Goal: Transaction & Acquisition: Purchase product/service

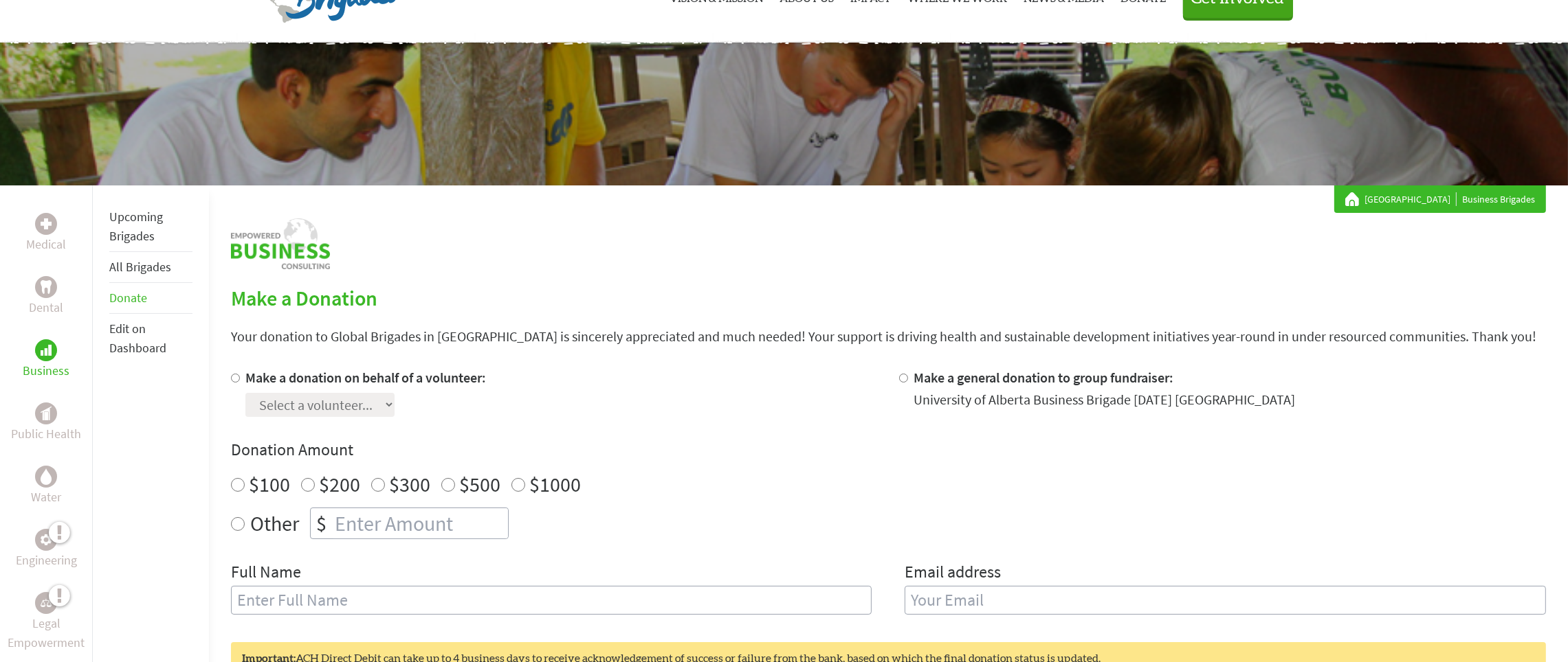
scroll to position [103, 0]
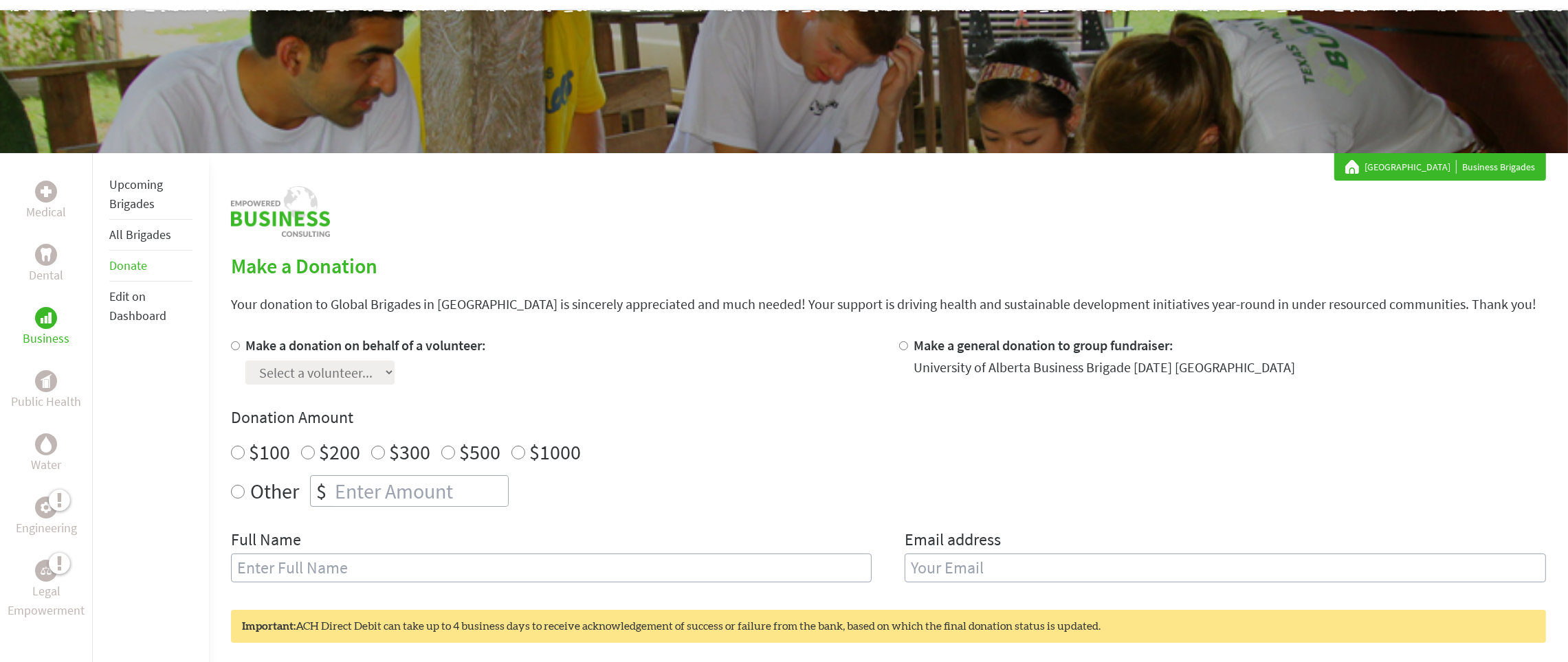
click at [398, 346] on label "Make a donation on behalf of a volunteer:" at bounding box center [365, 346] width 241 height 17
click at [240, 346] on input "Make a donation on behalf of a volunteer:" at bounding box center [236, 346] width 9 height 9
radio input "true"
click at [367, 375] on select "Select a volunteer..." at bounding box center [319, 373] width 149 height 24
drag, startPoint x: 731, startPoint y: 299, endPoint x: 640, endPoint y: 385, distance: 125.2
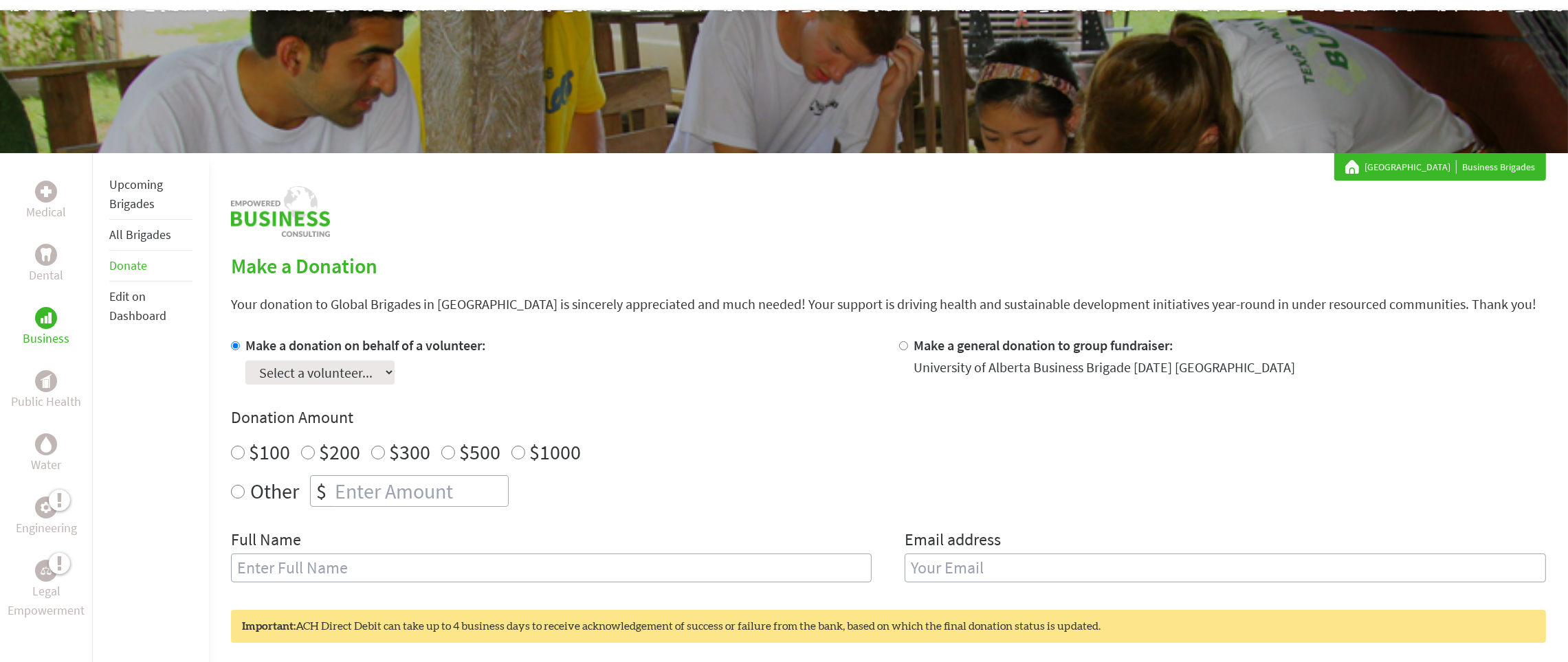
click at [700, 333] on section "Make a Donation Your donation to Global Brigades in Canada is sincerely appreci…" at bounding box center [889, 562] width 1315 height 616
click at [960, 371] on div "University of Alberta Business Brigade May 2026 Panama" at bounding box center [1104, 367] width 381 height 19
click at [908, 349] on div at bounding box center [906, 361] width 14 height 49
click at [904, 346] on input "Make a general donation to group fundraiser:" at bounding box center [904, 346] width 9 height 9
radio input "true"
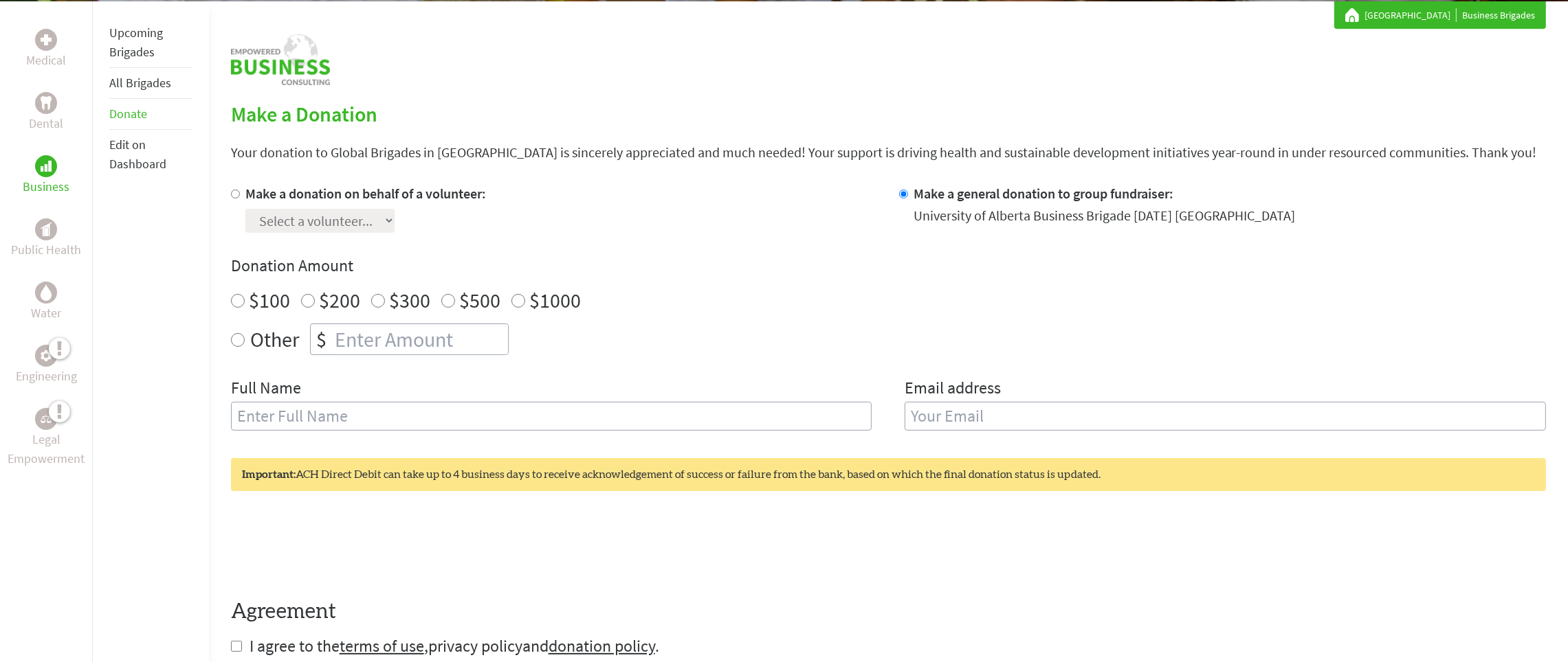
scroll to position [206, 0]
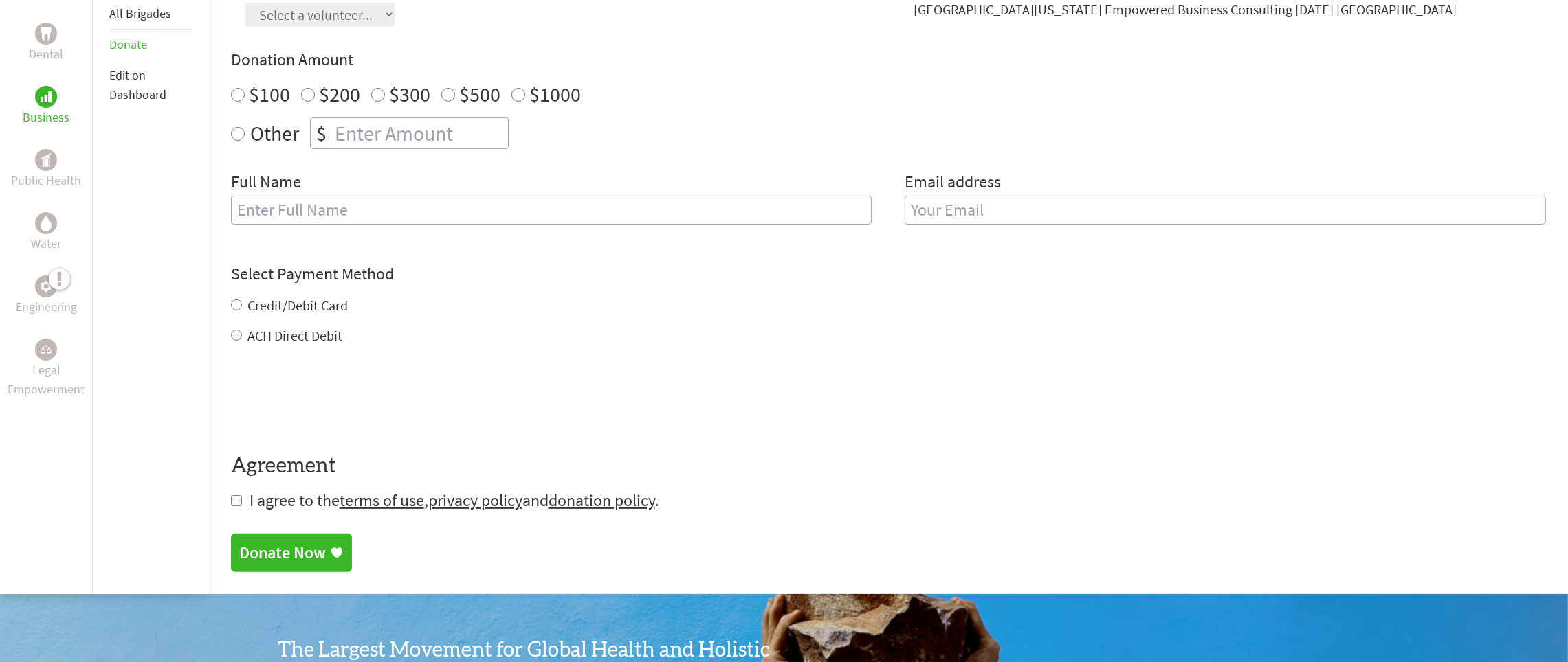
scroll to position [309, 0]
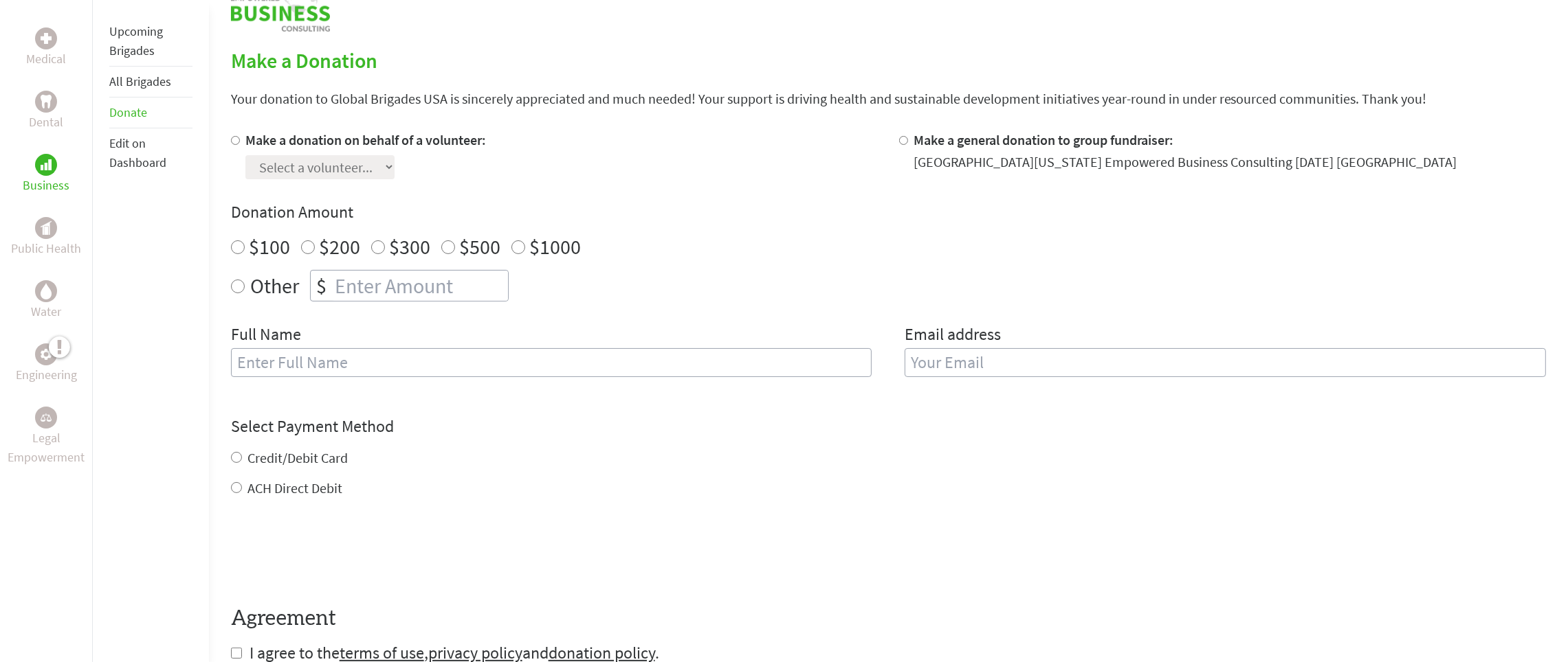
click at [952, 152] on div "University of Southern California Empowered Business Consulting March 2026 Pana…" at bounding box center [1185, 162] width 543 height 19
click at [913, 142] on label "Make a general donation to group fundraiser:" at bounding box center [1043, 140] width 260 height 17
click at [908, 142] on input "Make a general donation to group fundraiser:" at bounding box center [904, 141] width 9 height 9
radio input "true"
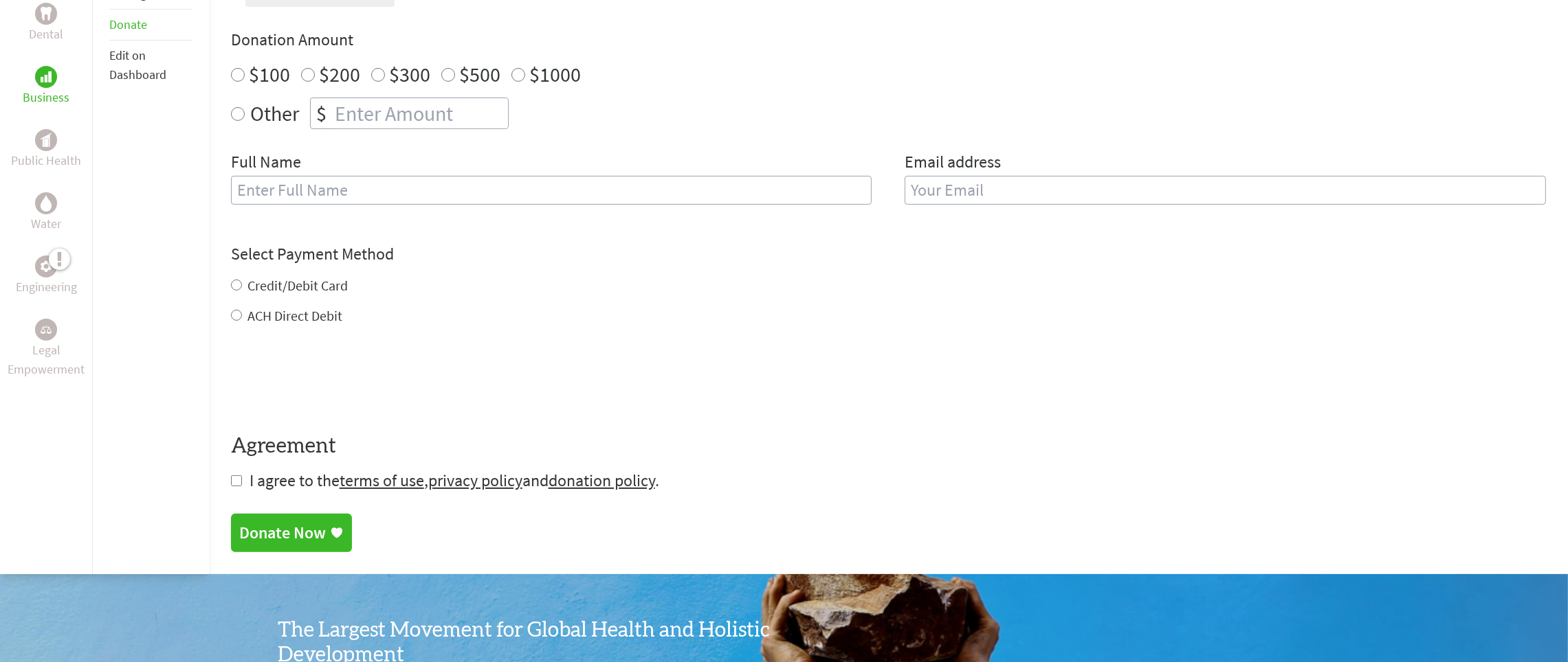
scroll to position [927, 0]
